Goal: Task Accomplishment & Management: Manage account settings

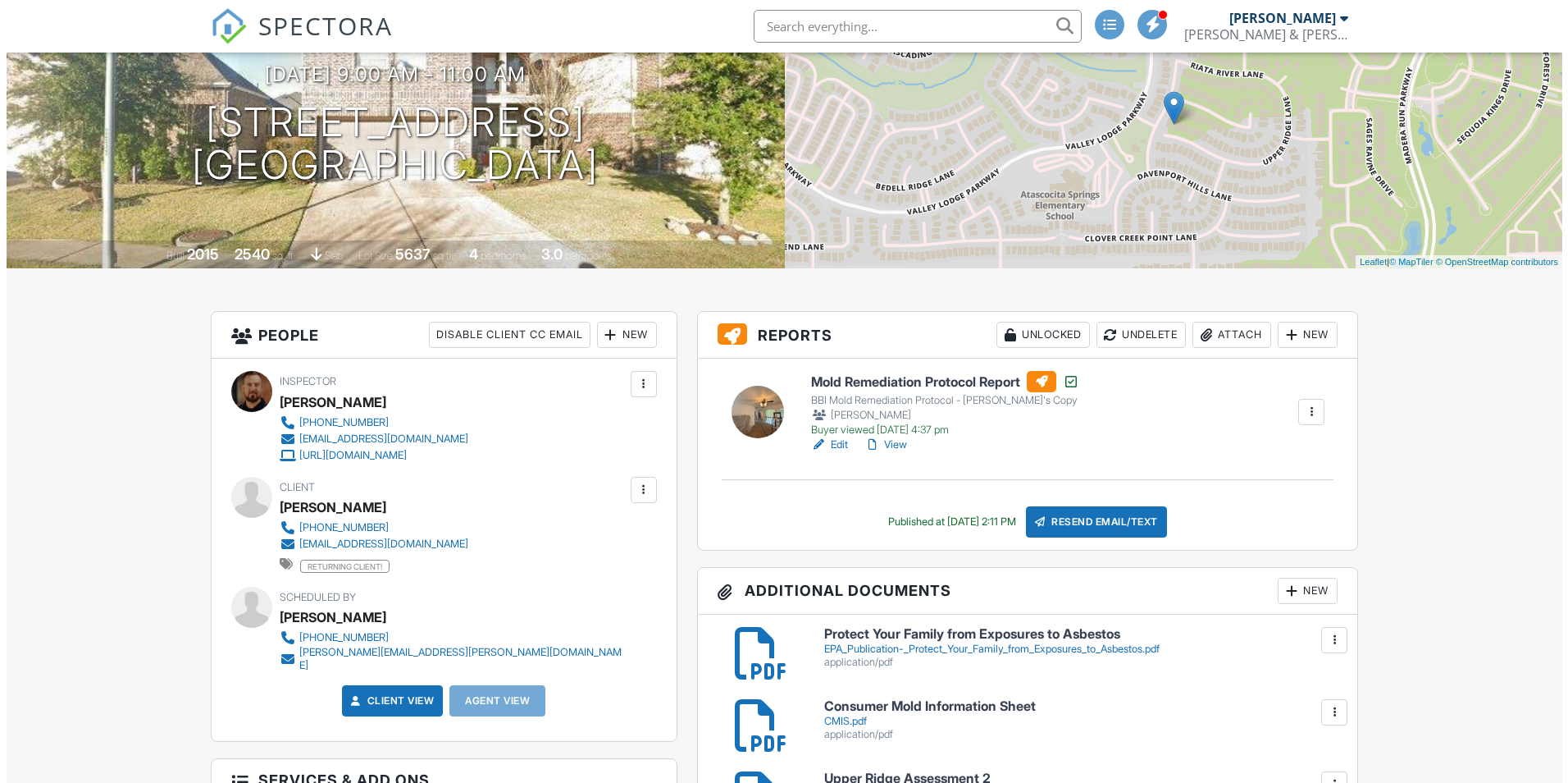
scroll to position [164, 0]
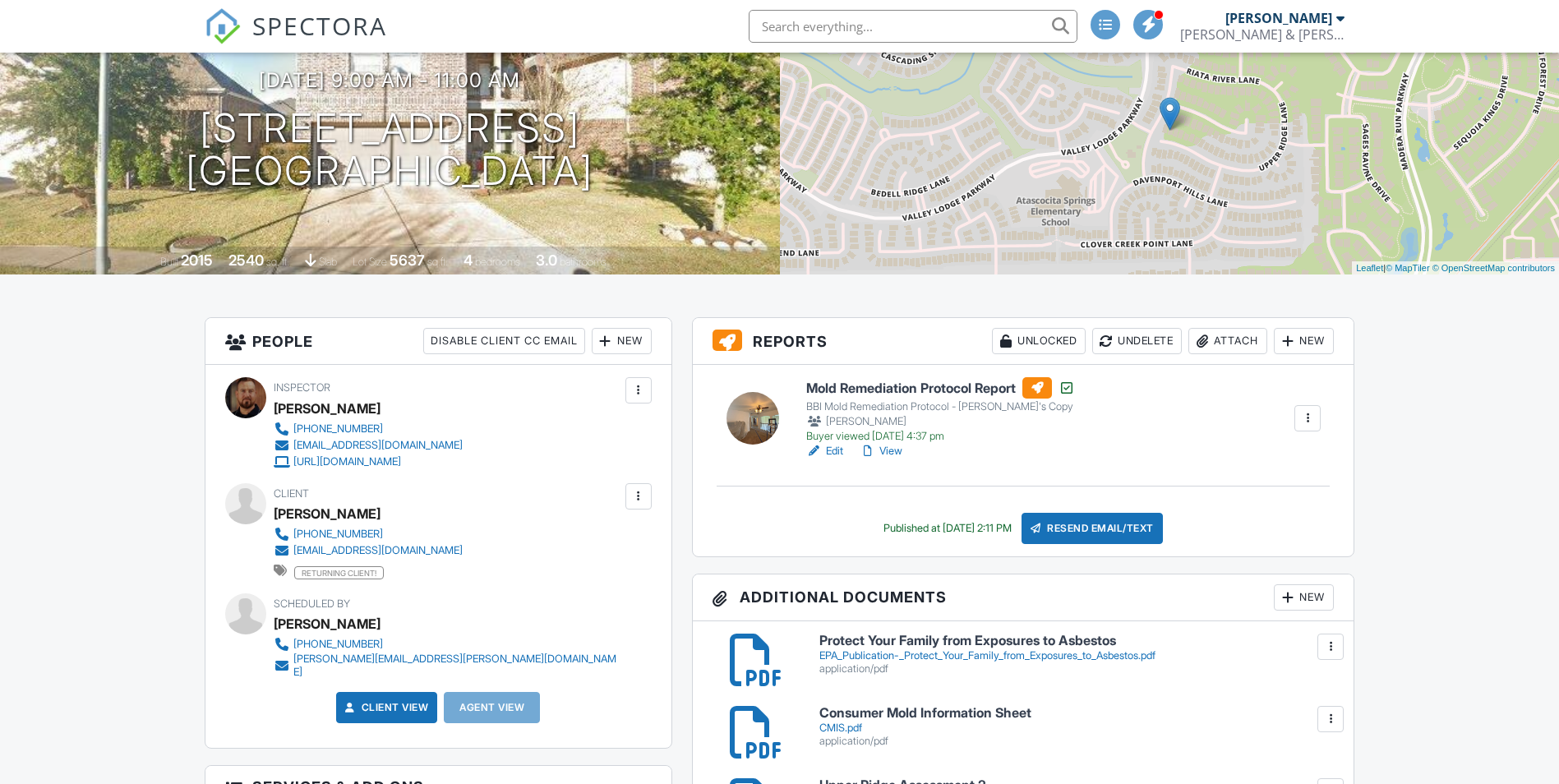
click at [1116, 533] on div "Resend Email/Text" at bounding box center [1092, 528] width 141 height 31
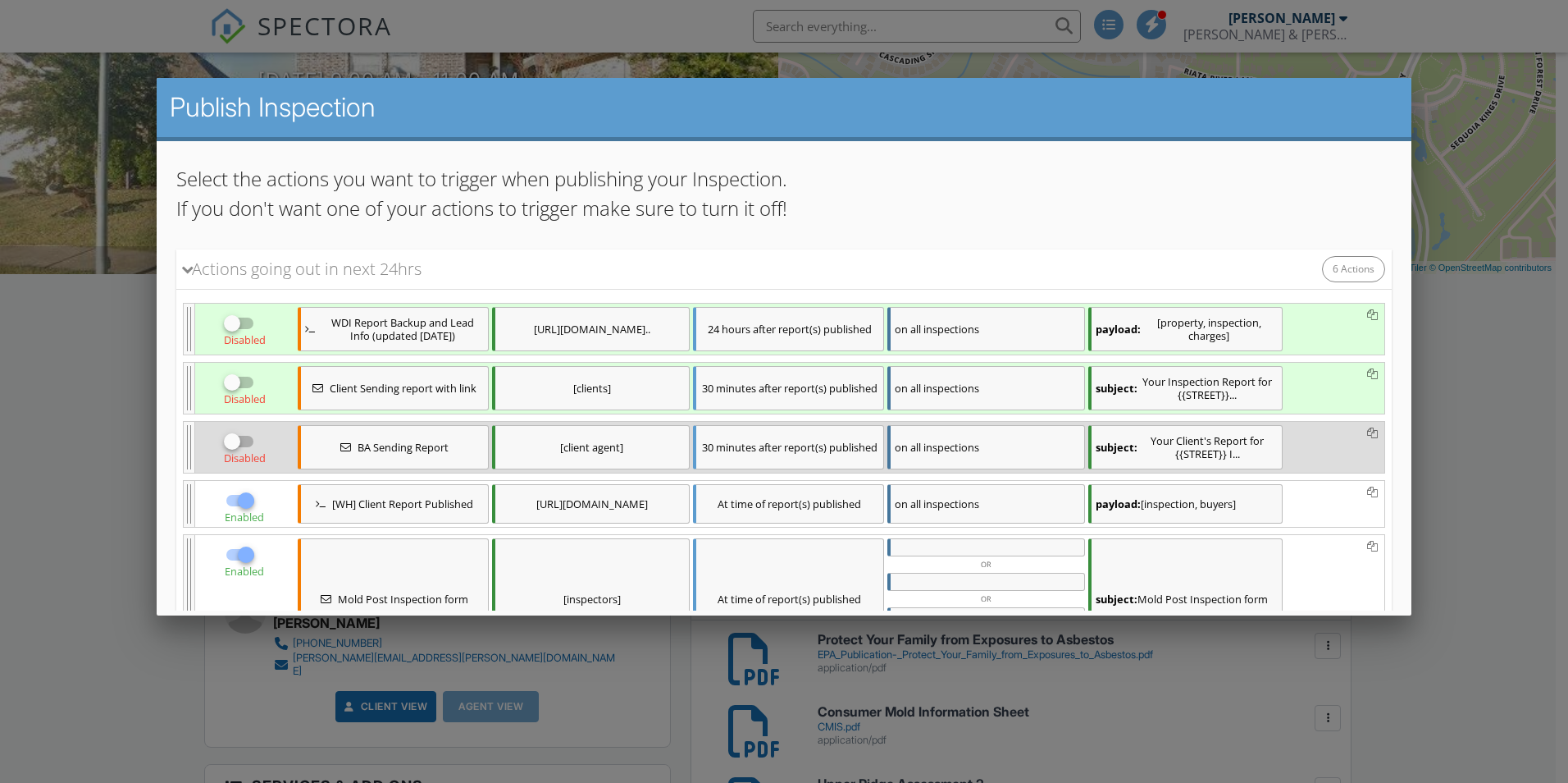
scroll to position [82, 0]
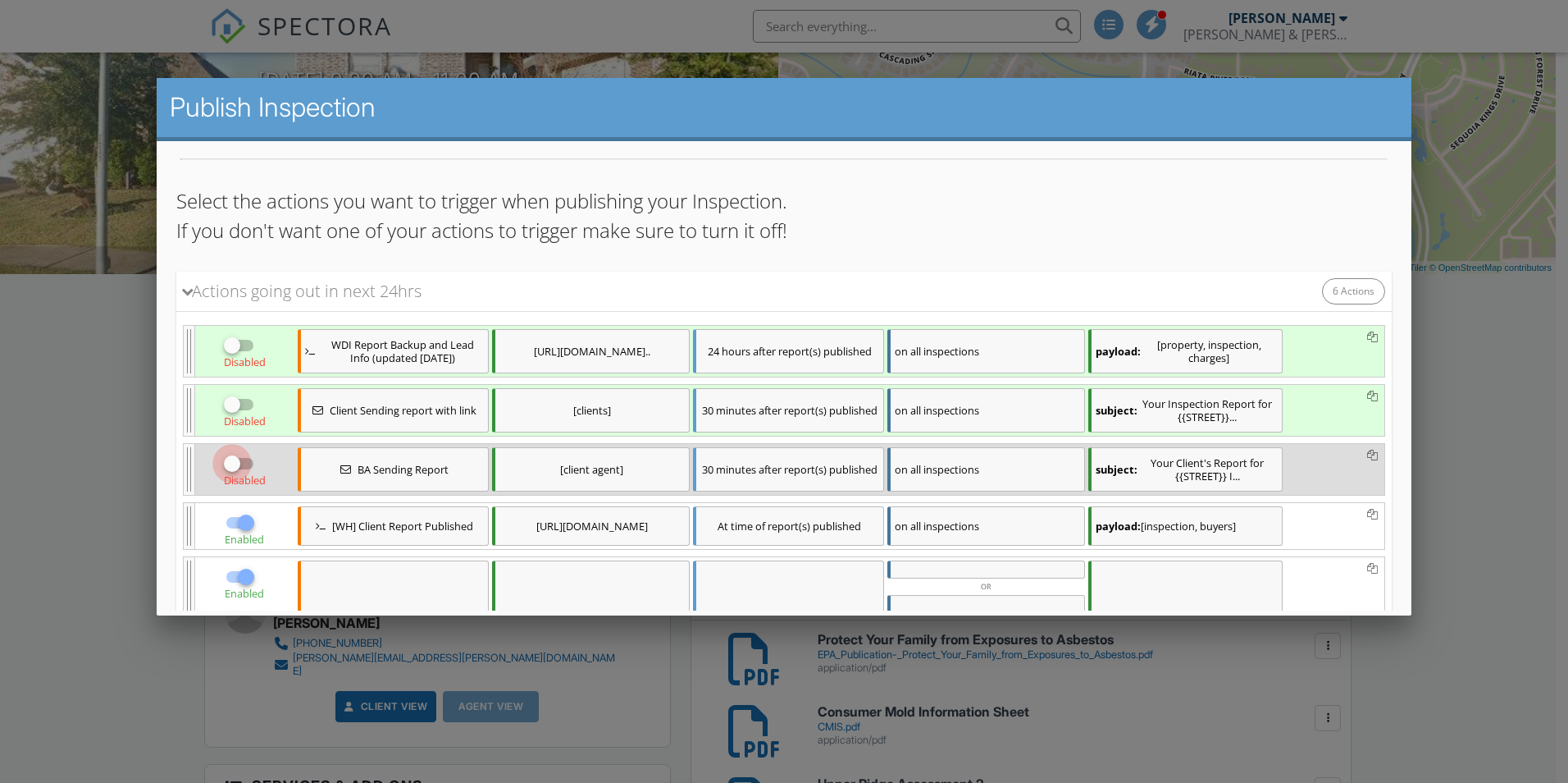
click at [242, 467] on div at bounding box center [231, 463] width 28 height 28
click at [247, 466] on div at bounding box center [246, 463] width 28 height 28
checkbox input "false"
click at [238, 405] on div at bounding box center [231, 404] width 28 height 28
checkbox input "true"
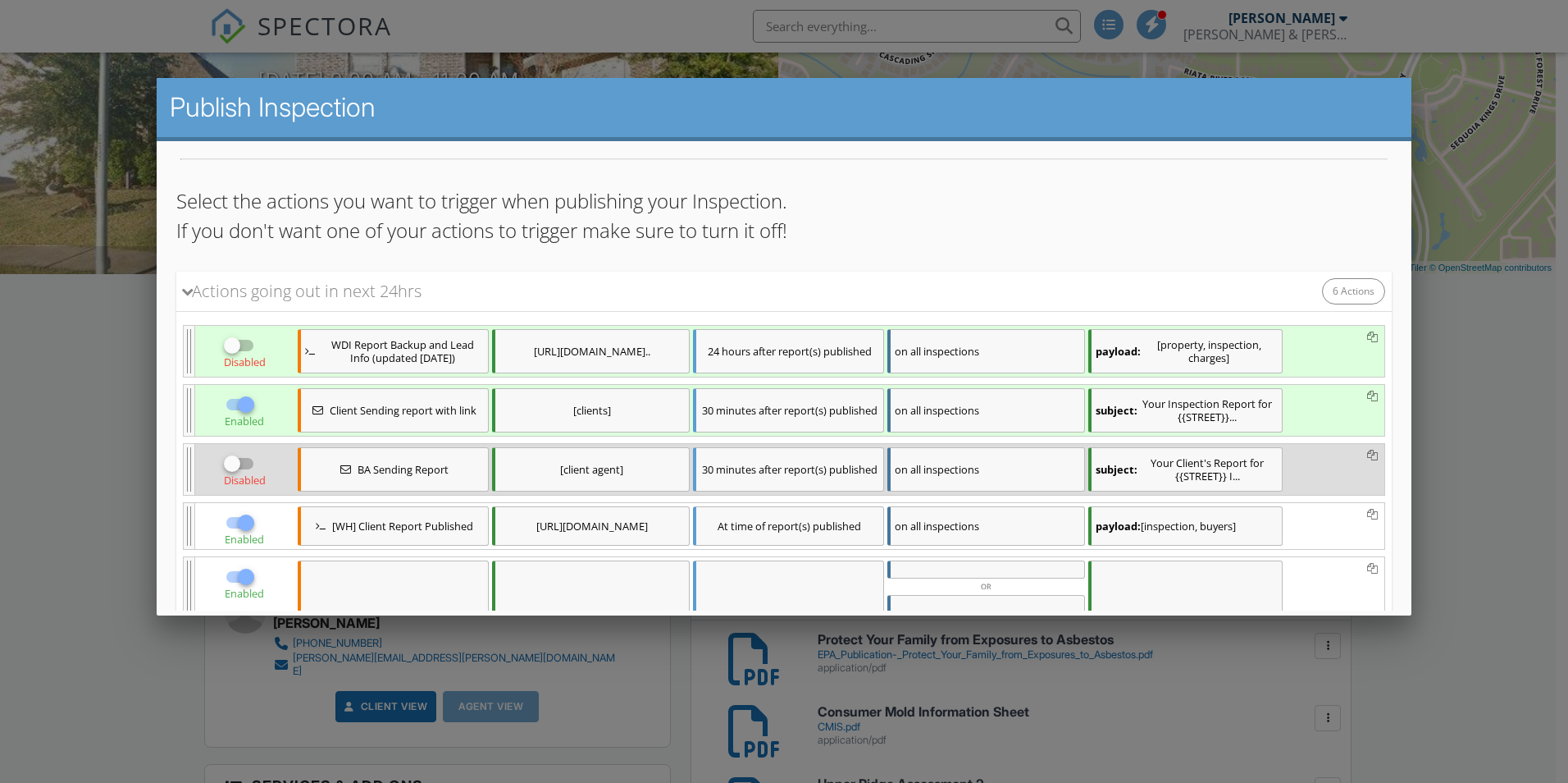
scroll to position [331, 0]
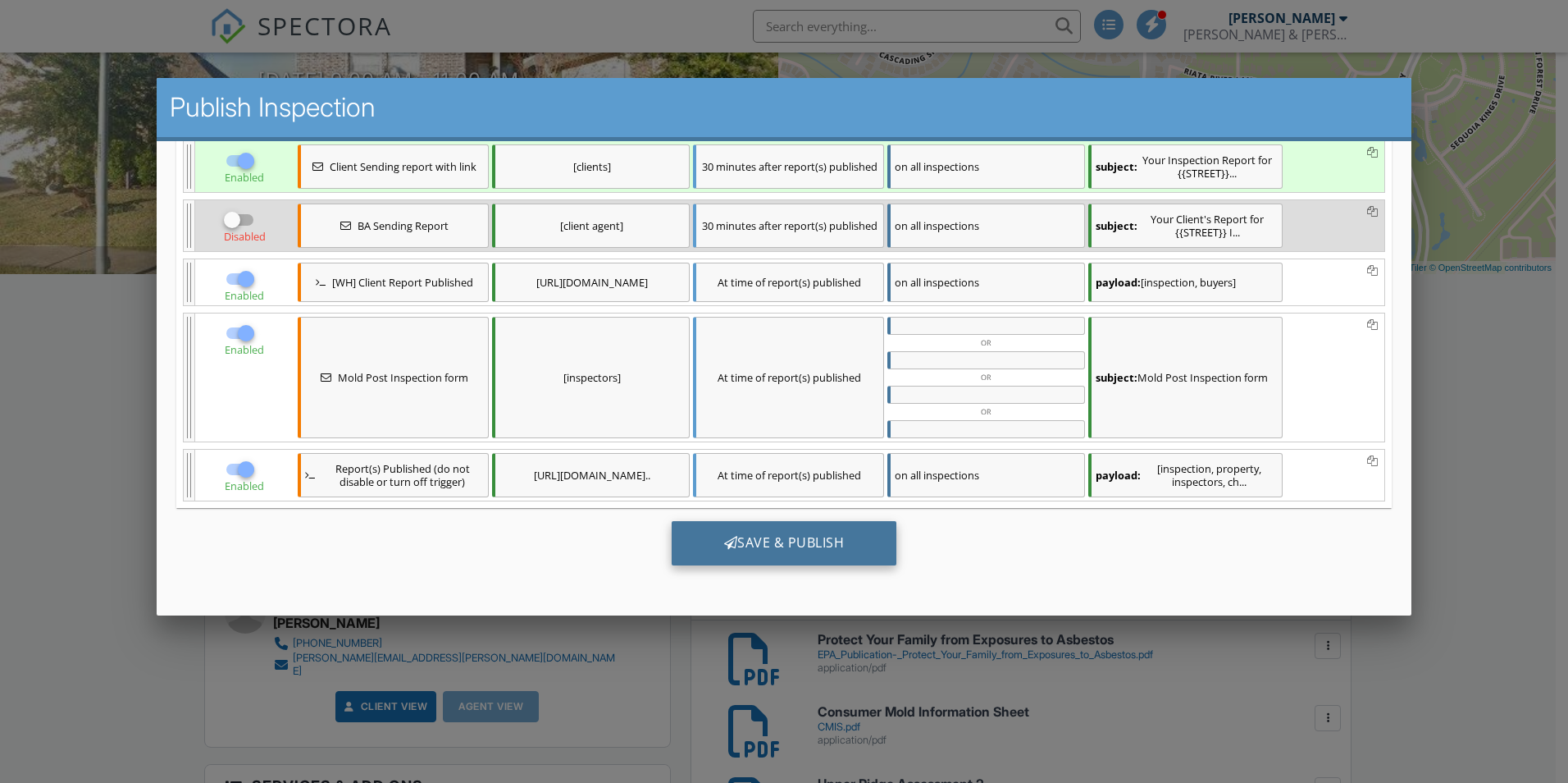
click at [795, 539] on div "Save & Publish" at bounding box center [784, 543] width 225 height 44
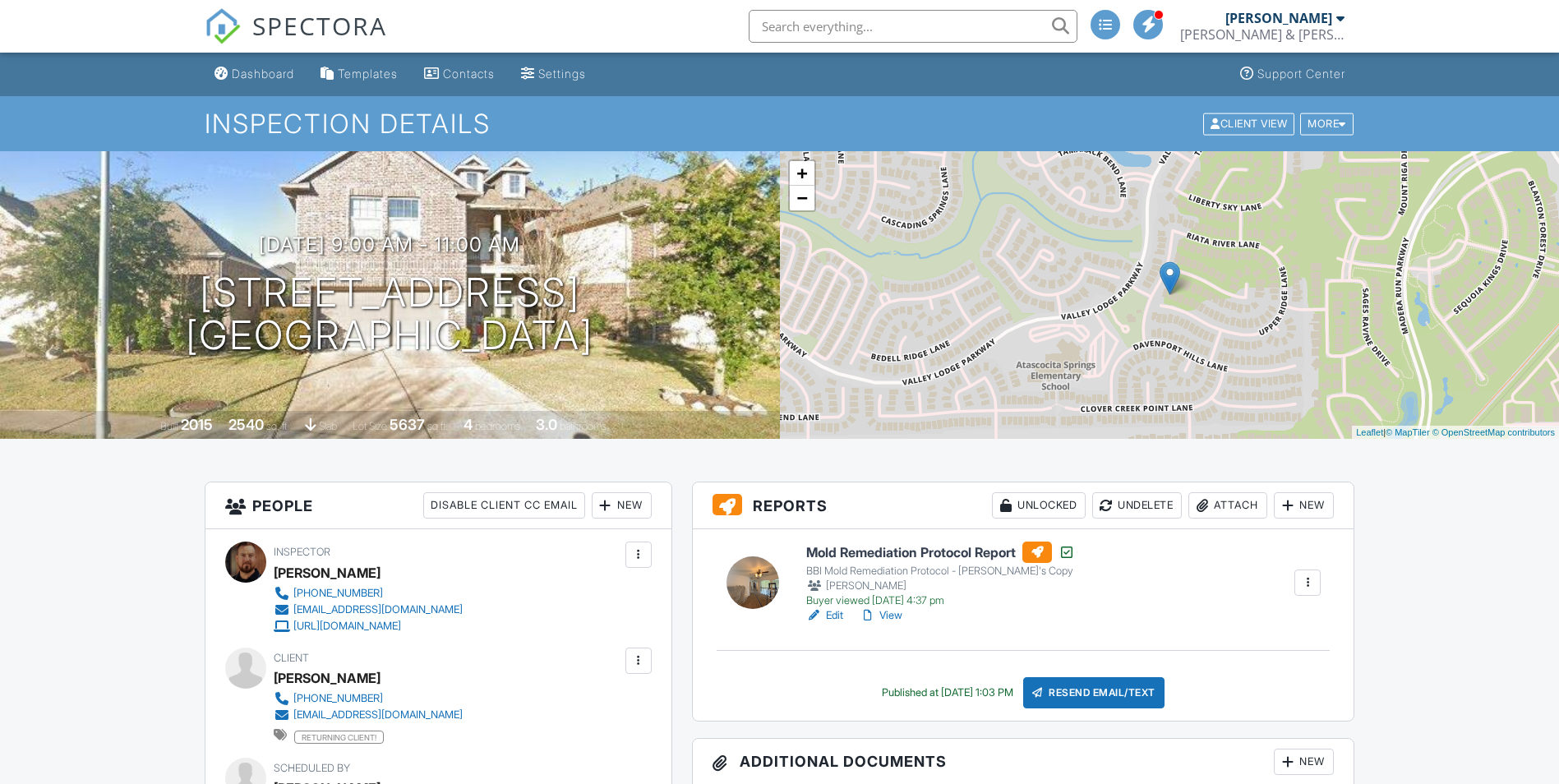
click at [839, 617] on link "Edit" at bounding box center [825, 615] width 37 height 16
